Goal: Information Seeking & Learning: Learn about a topic

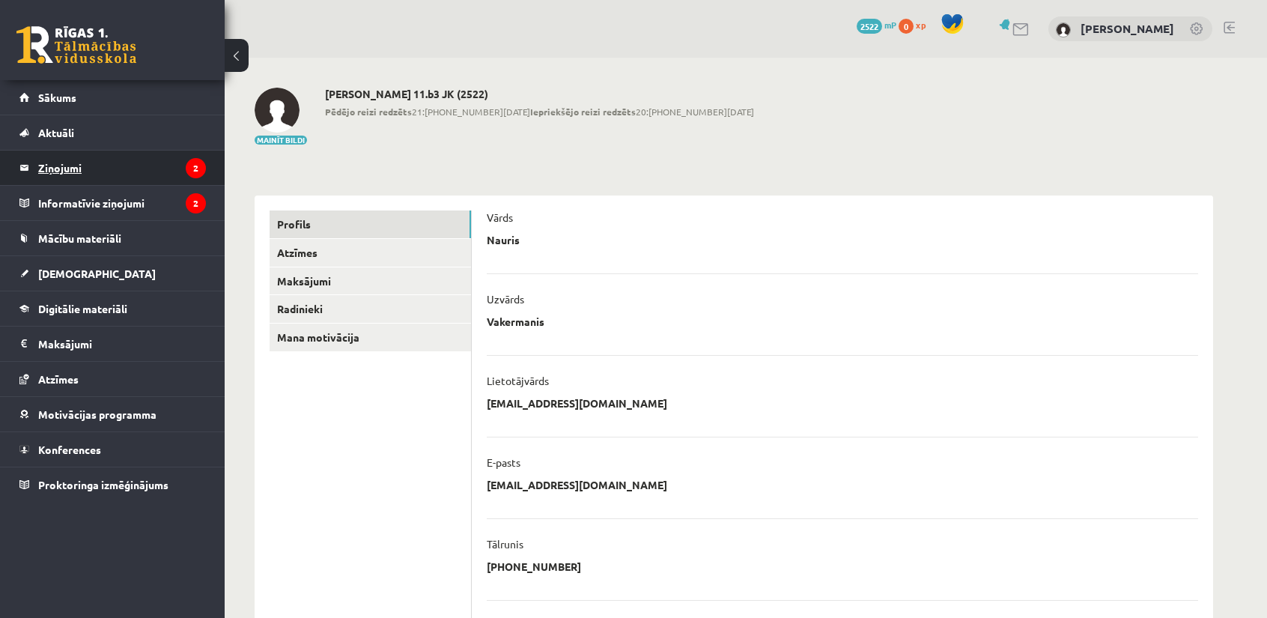
click at [82, 158] on legend "Ziņojumi 2" at bounding box center [122, 168] width 168 height 34
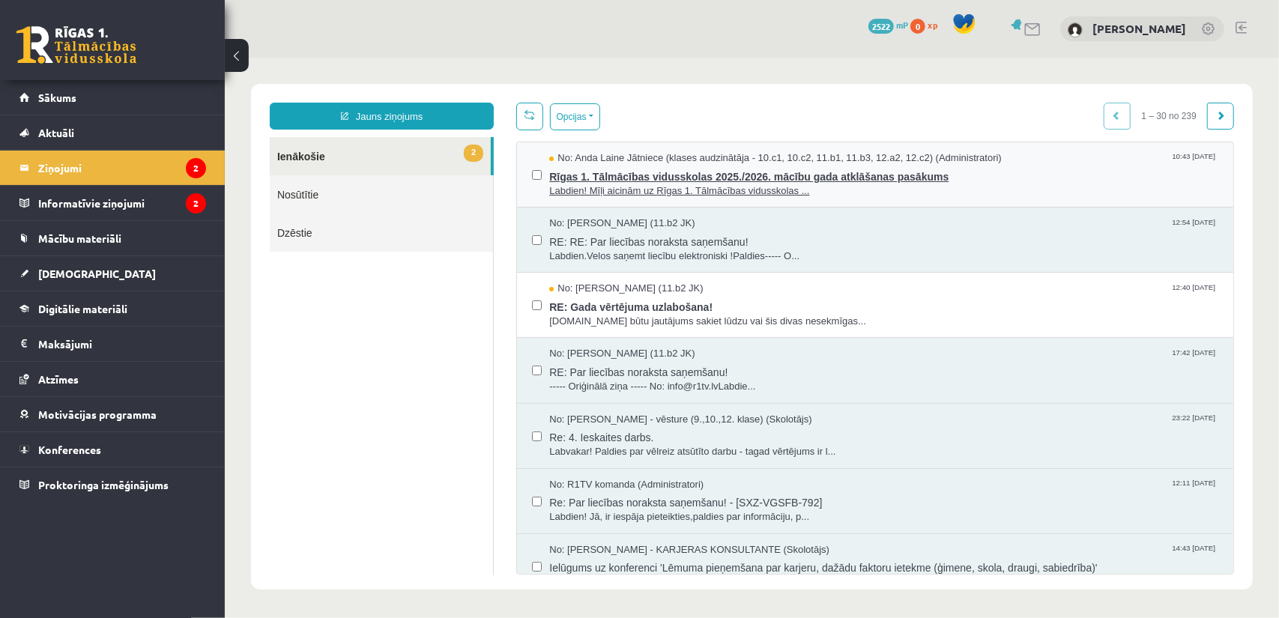
click at [724, 174] on span "Rīgas 1. Tālmācības vidusskolas 2025./2026. mācību gada atklāšanas pasākums" at bounding box center [882, 174] width 669 height 19
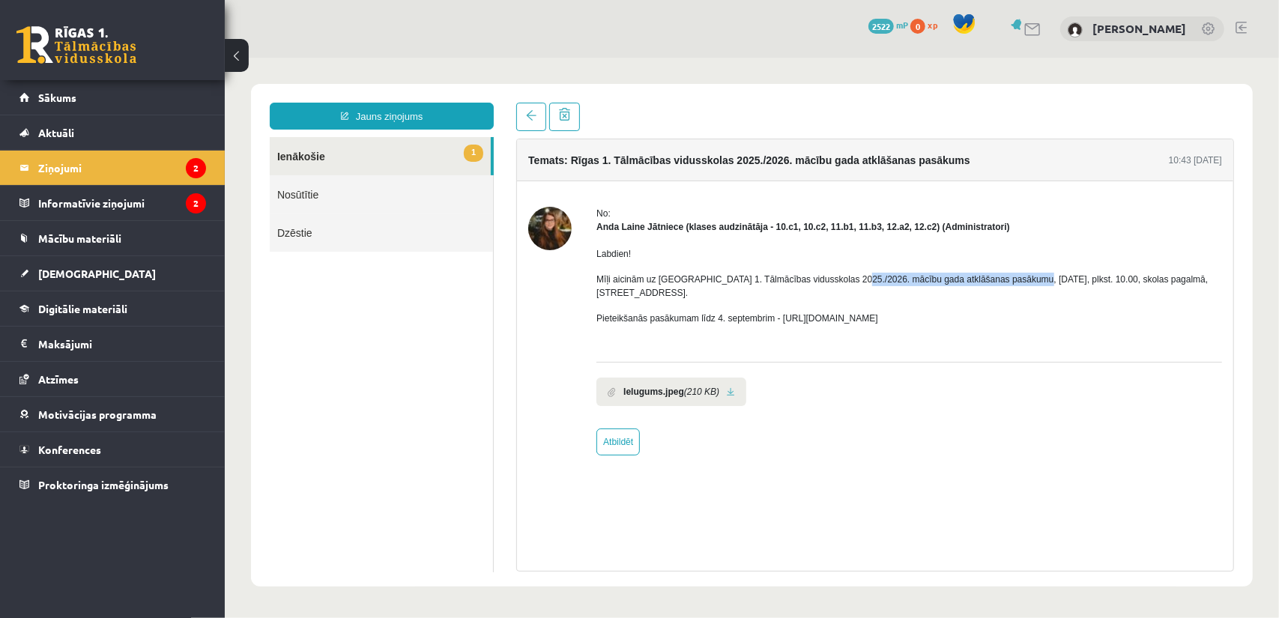
drag, startPoint x: 843, startPoint y: 277, endPoint x: 1016, endPoint y: 279, distance: 173.0
click at [1016, 279] on p "Mīļi aicinām uz [GEOGRAPHIC_DATA] 1. Tālmācības vidusskolas 2025./2026. mācību …" at bounding box center [907, 285] width 625 height 27
click at [1046, 276] on p "Mīļi aicinām uz [GEOGRAPHIC_DATA] 1. Tālmācības vidusskolas 2025./2026. mācību …" at bounding box center [907, 285] width 625 height 27
drag, startPoint x: 1052, startPoint y: 280, endPoint x: 1142, endPoint y: 277, distance: 90.7
click at [1141, 277] on p "Mīļi aicinām uz [GEOGRAPHIC_DATA] 1. Tālmācības vidusskolas 2025./2026. mācību …" at bounding box center [907, 285] width 625 height 27
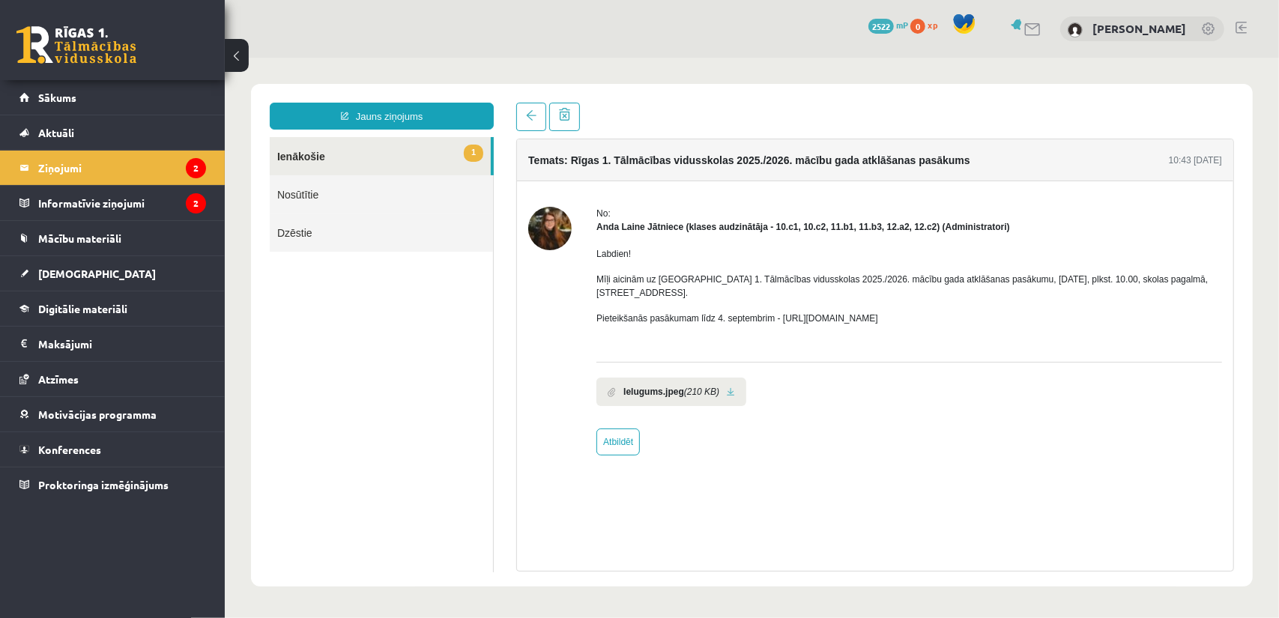
click at [1144, 277] on p "Mīļi aicinām uz [GEOGRAPHIC_DATA] 1. Tālmācības vidusskolas 2025./2026. mācību …" at bounding box center [907, 285] width 625 height 27
click at [392, 161] on link "1 Ienākošie" at bounding box center [379, 155] width 221 height 38
click at [534, 120] on span at bounding box center [530, 114] width 10 height 10
click at [533, 125] on link at bounding box center [530, 116] width 30 height 28
click at [363, 195] on link "Nosūtītie" at bounding box center [380, 194] width 223 height 38
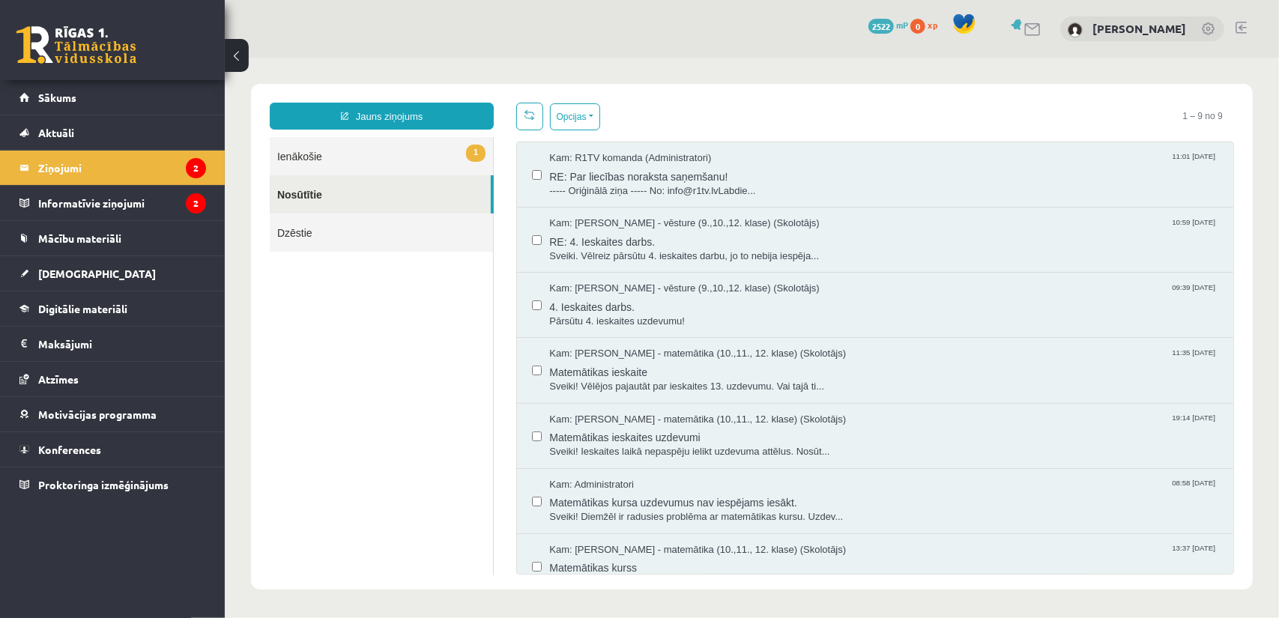
click at [379, 155] on link "1 Ienākošie" at bounding box center [380, 155] width 223 height 38
click at [386, 153] on link "1 Ienākošie" at bounding box center [380, 155] width 223 height 38
click at [315, 160] on link "1 Ienākošie" at bounding box center [380, 155] width 223 height 38
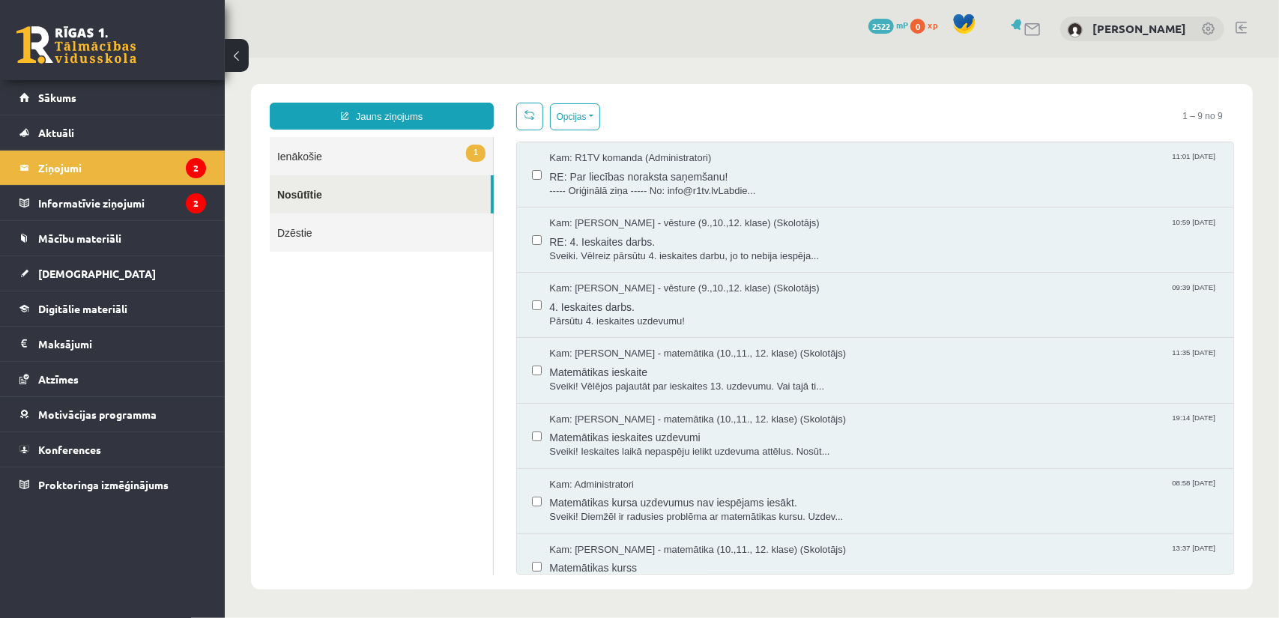
click at [315, 160] on link "1 Ienākošie" at bounding box center [380, 155] width 223 height 38
click at [91, 195] on legend "Informatīvie ziņojumi 2" at bounding box center [122, 203] width 168 height 34
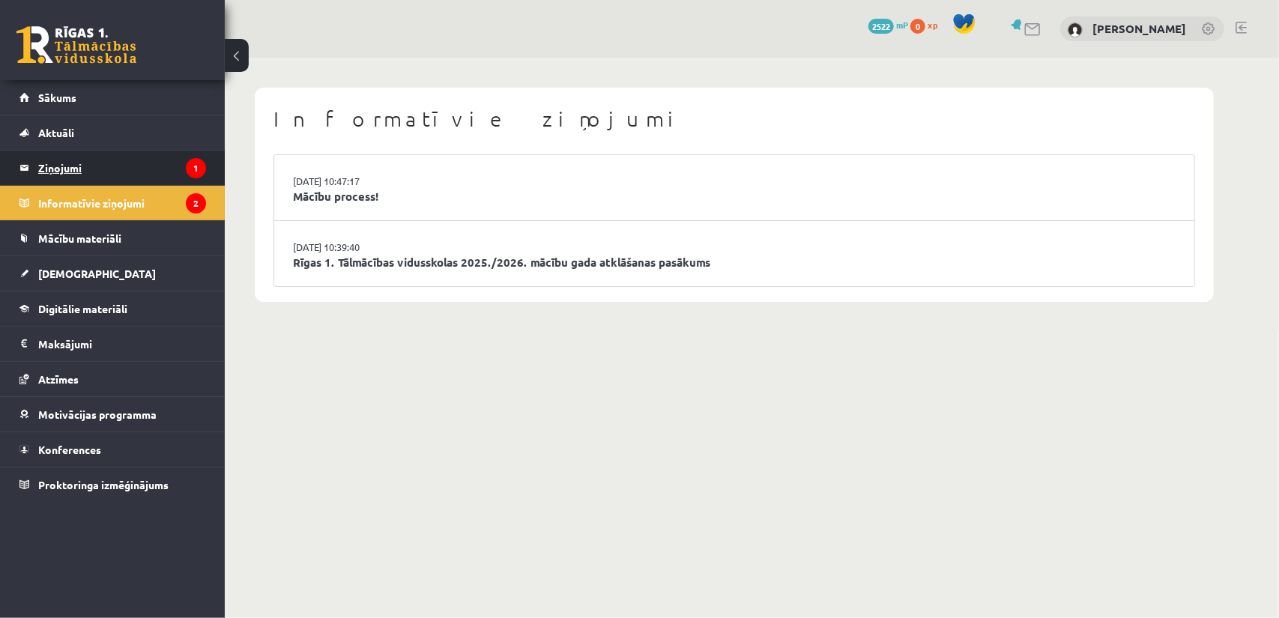
click at [118, 169] on legend "Ziņojumi 1" at bounding box center [122, 168] width 168 height 34
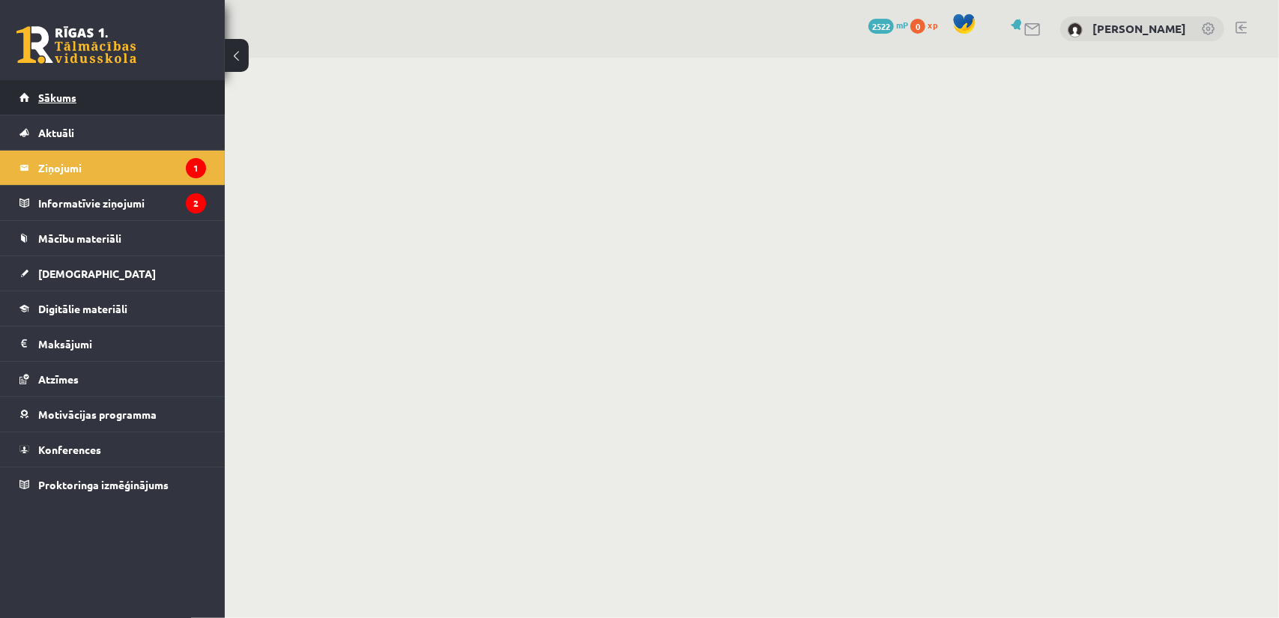
click at [112, 107] on link "Sākums" at bounding box center [112, 97] width 186 height 34
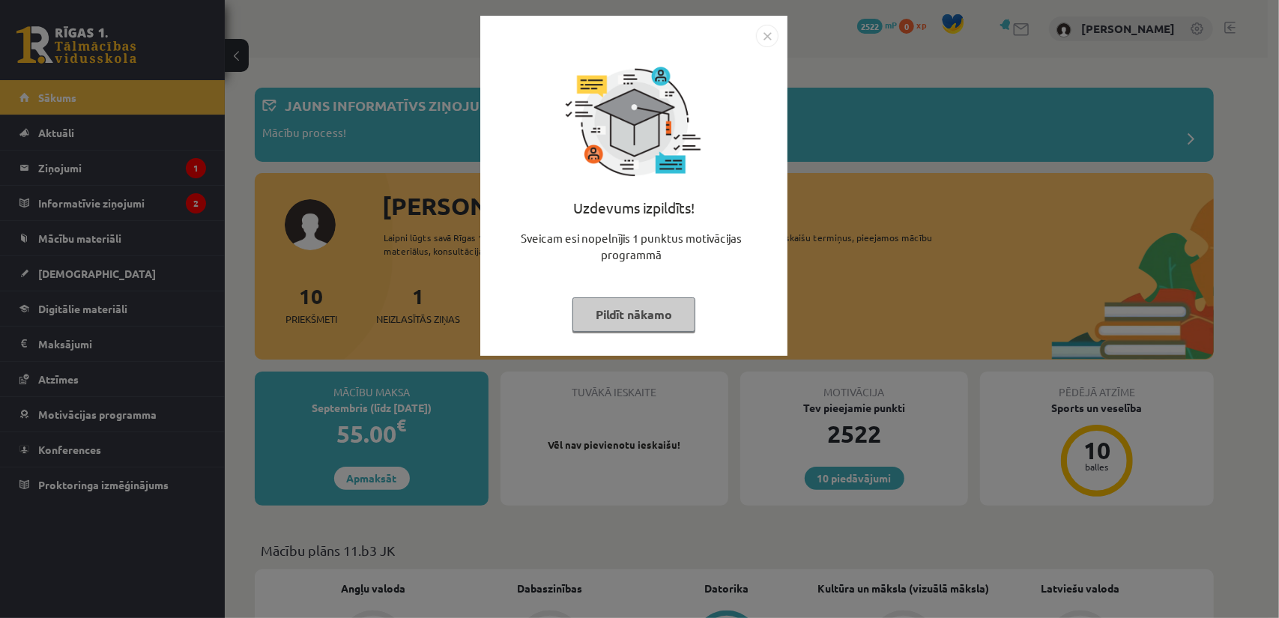
click at [763, 40] on img "Close" at bounding box center [767, 36] width 22 height 22
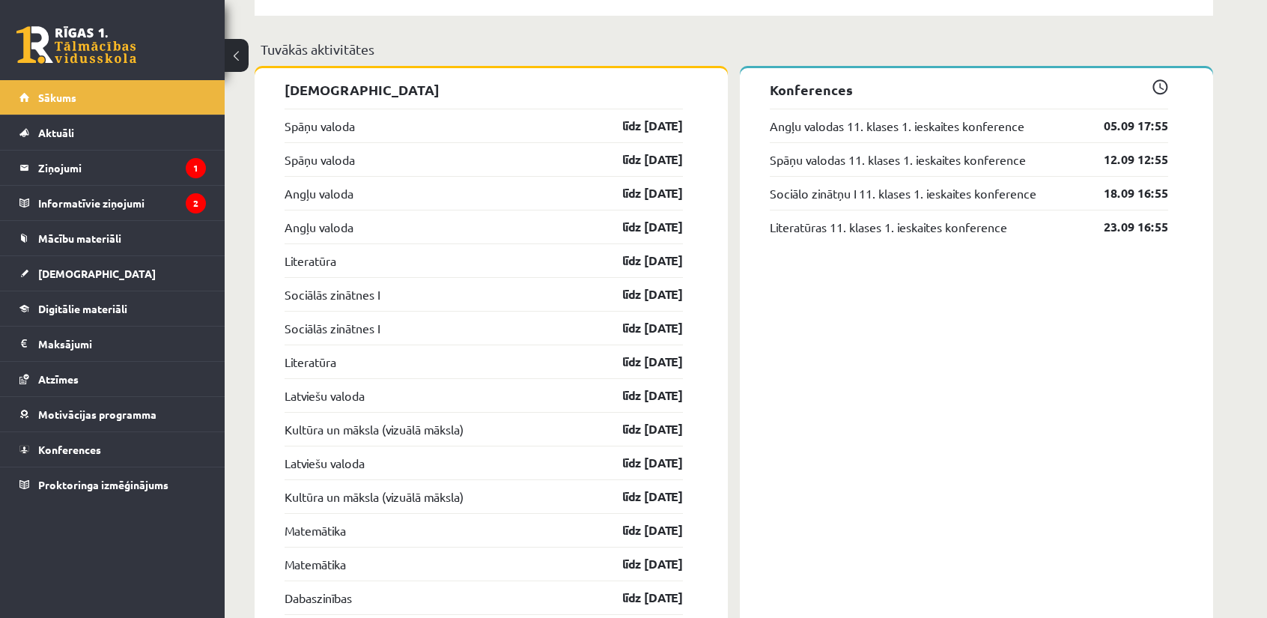
scroll to position [1273, 0]
